Goal: Browse casually

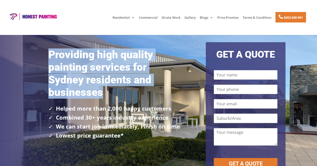
drag, startPoint x: 106, startPoint y: 96, endPoint x: 47, endPoint y: 56, distance: 71.9
click at [47, 56] on div "Providing high quality painting services for Sydney residents and businesses He…" at bounding box center [115, 112] width 166 height 141
copy h1 "Providing high quality painting services for Sydney residents and businesses"
click at [108, 76] on h1 "Providing high quality painting services for Sydney residents and businesses" at bounding box center [114, 75] width 133 height 53
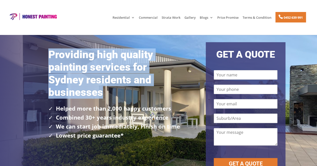
drag, startPoint x: 48, startPoint y: 51, endPoint x: 110, endPoint y: 98, distance: 77.6
click at [110, 98] on div "Providing high quality painting services for Sydney residents and businesses He…" at bounding box center [115, 112] width 166 height 141
click at [94, 76] on h1 "Providing high quality painting services for Sydney residents and businesses" at bounding box center [114, 75] width 133 height 53
drag, startPoint x: 51, startPoint y: 54, endPoint x: 146, endPoint y: 94, distance: 103.0
click at [146, 94] on h1 "Providing high quality painting services for Sydney residents and businesses" at bounding box center [114, 75] width 133 height 53
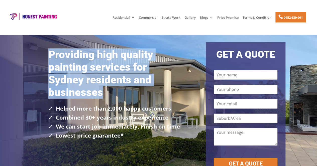
copy h1 "Providing high quality painting services for Sydney residents and businesses"
